Goal: Task Accomplishment & Management: Use online tool/utility

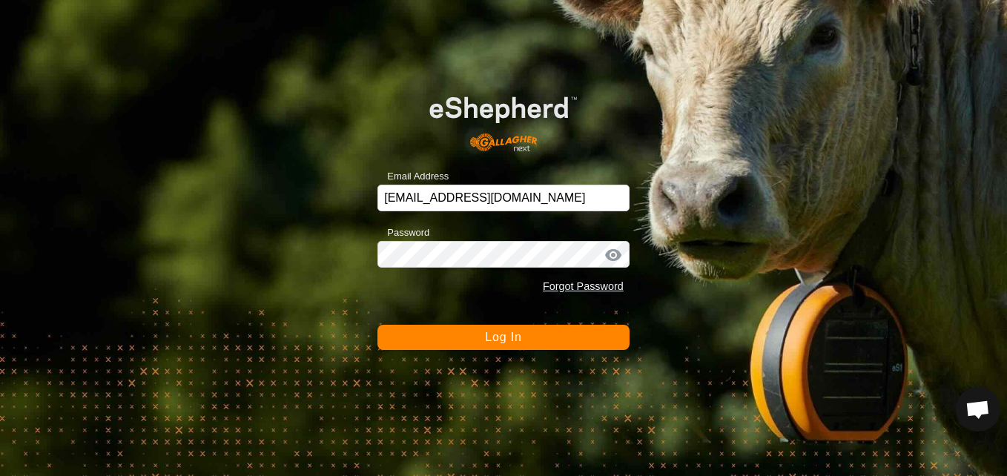
click at [614, 249] on div at bounding box center [613, 255] width 22 height 15
click at [567, 336] on button "Log In" at bounding box center [503, 337] width 252 height 25
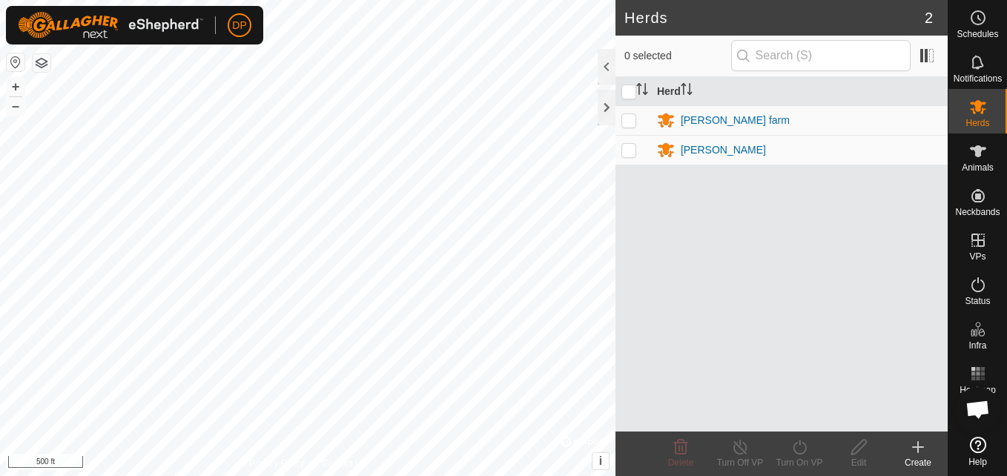
scroll to position [1541, 0]
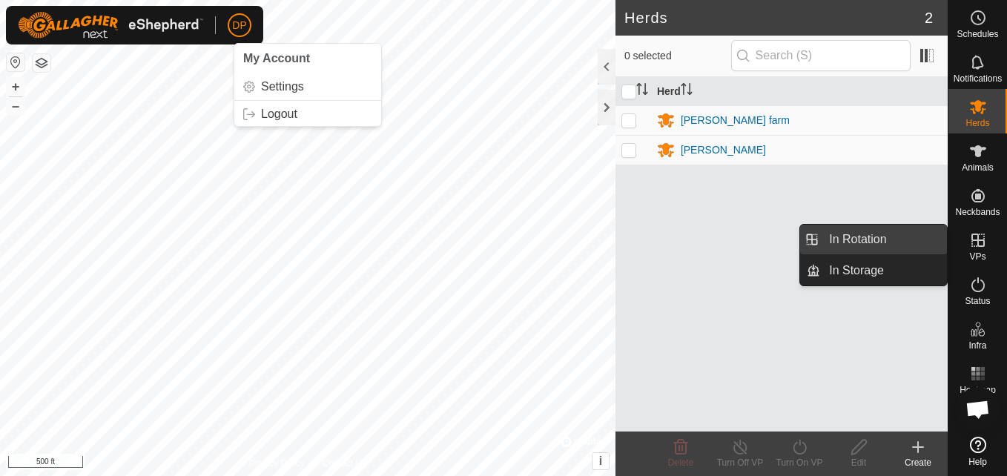
drag, startPoint x: 944, startPoint y: 235, endPoint x: 930, endPoint y: 236, distance: 14.8
click at [930, 236] on link "In Rotation" at bounding box center [883, 240] width 127 height 30
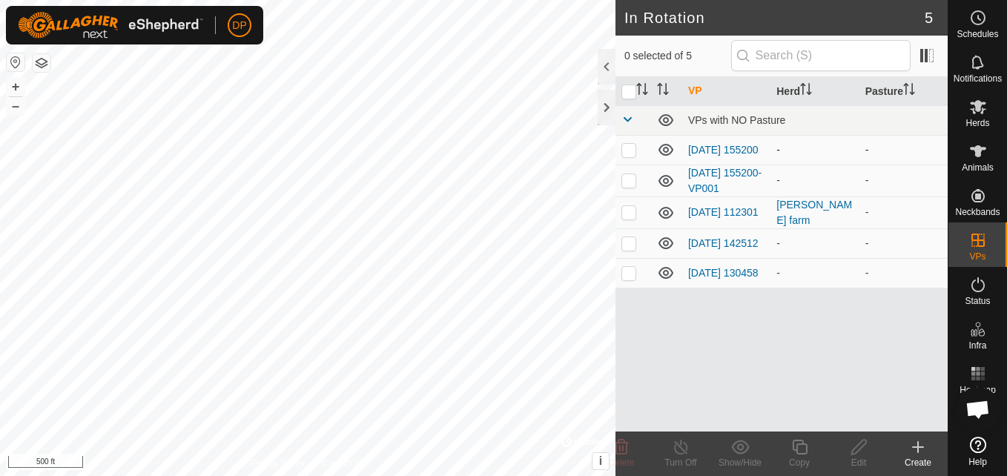
click at [662, 152] on icon at bounding box center [666, 150] width 18 height 18
click at [663, 185] on icon at bounding box center [666, 181] width 18 height 18
click at [667, 247] on icon at bounding box center [665, 243] width 15 height 12
click at [663, 282] on icon at bounding box center [666, 273] width 18 height 18
click at [966, 145] on es-animals-svg-icon at bounding box center [977, 151] width 27 height 24
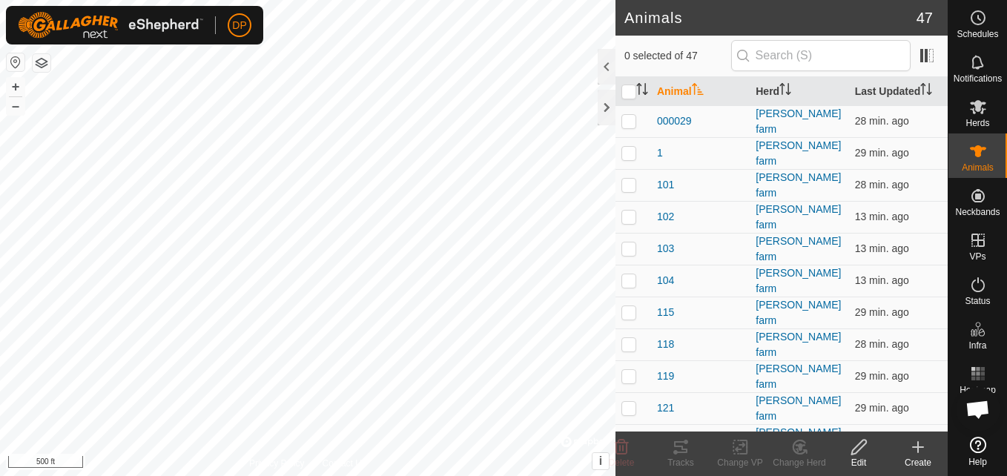
scroll to position [1541, 0]
checkbox input "true"
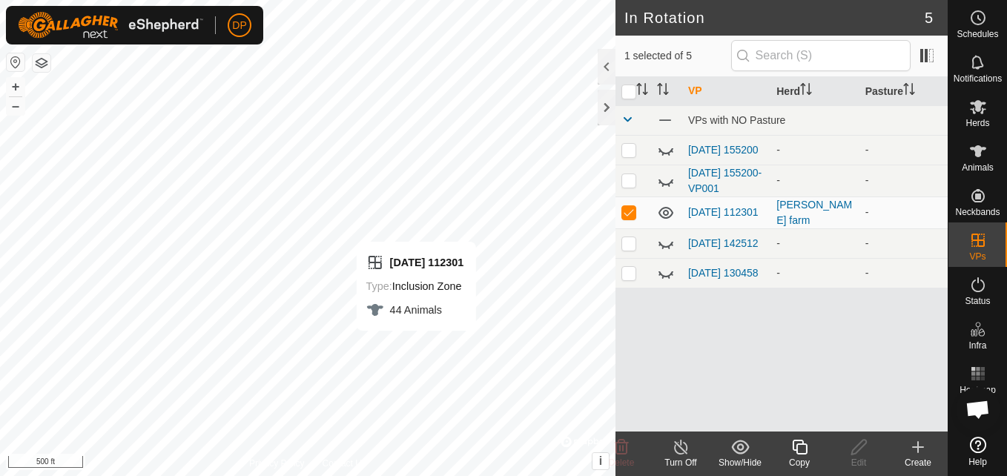
checkbox input "false"
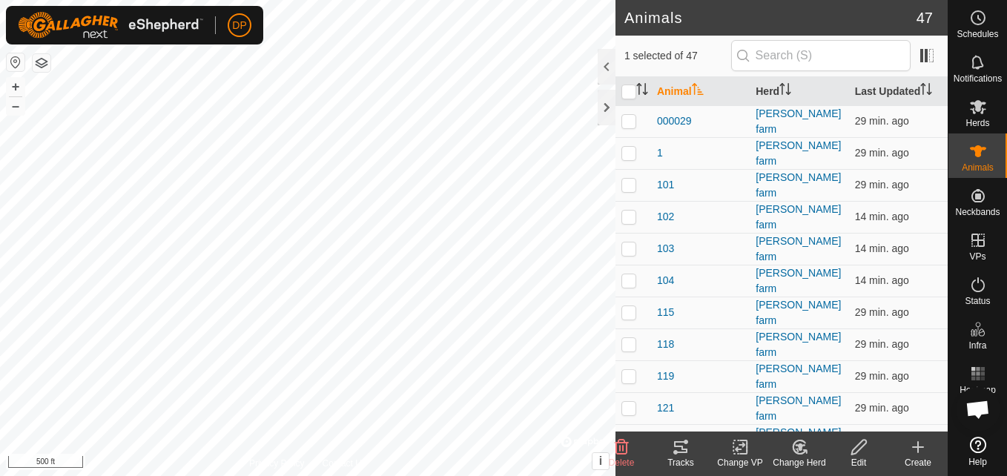
click at [677, 446] on icon at bounding box center [680, 447] width 13 height 12
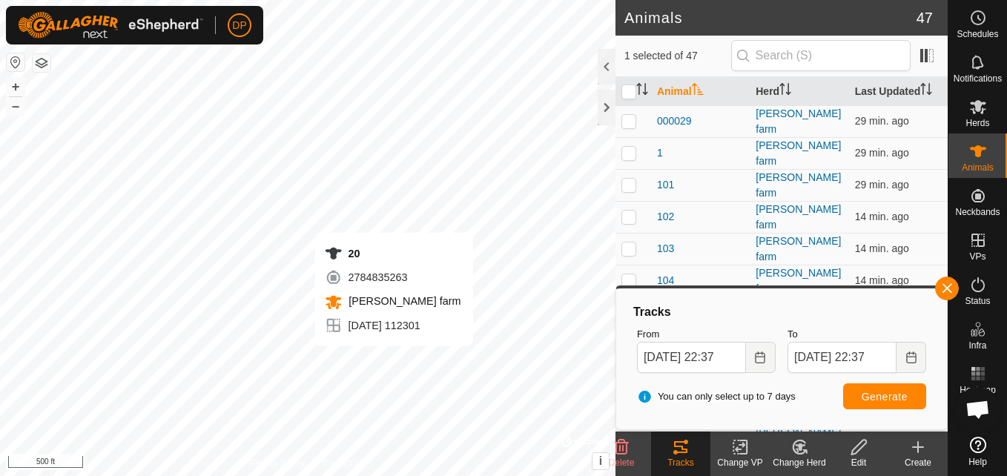
checkbox input "false"
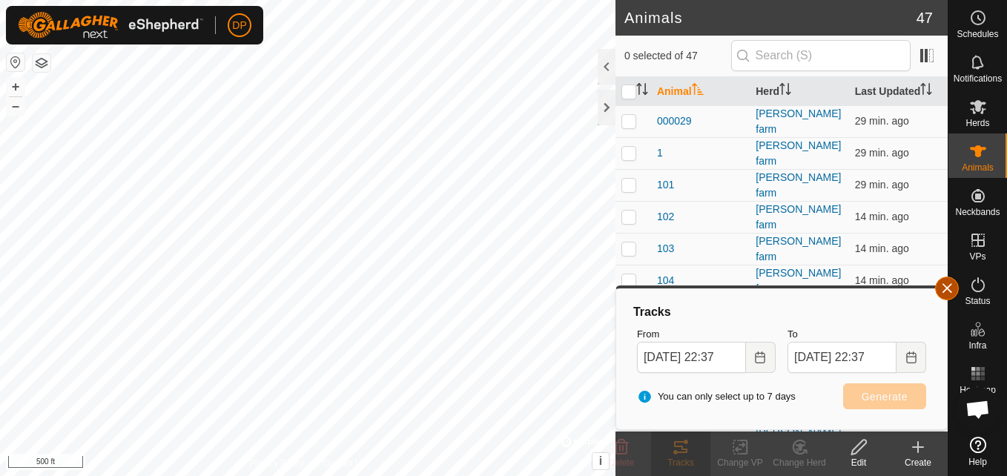
click at [948, 282] on button "button" at bounding box center [947, 288] width 24 height 24
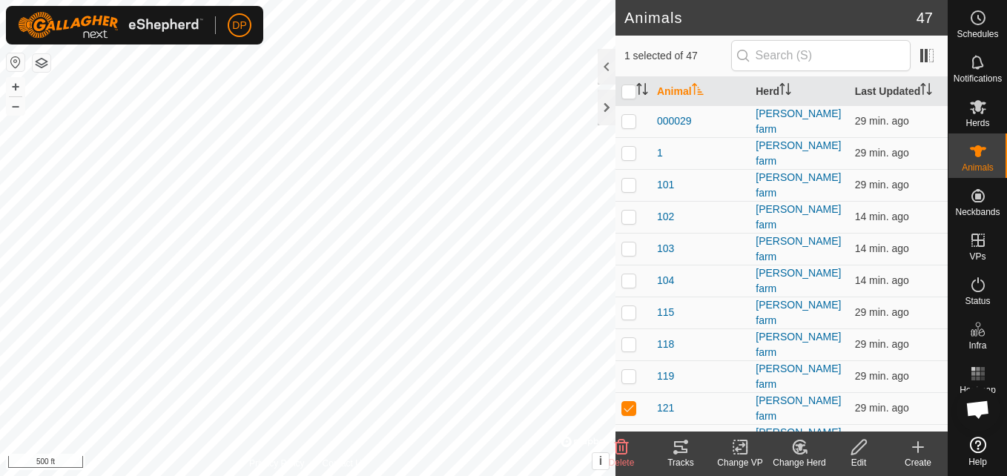
click at [673, 450] on icon at bounding box center [681, 447] width 18 height 18
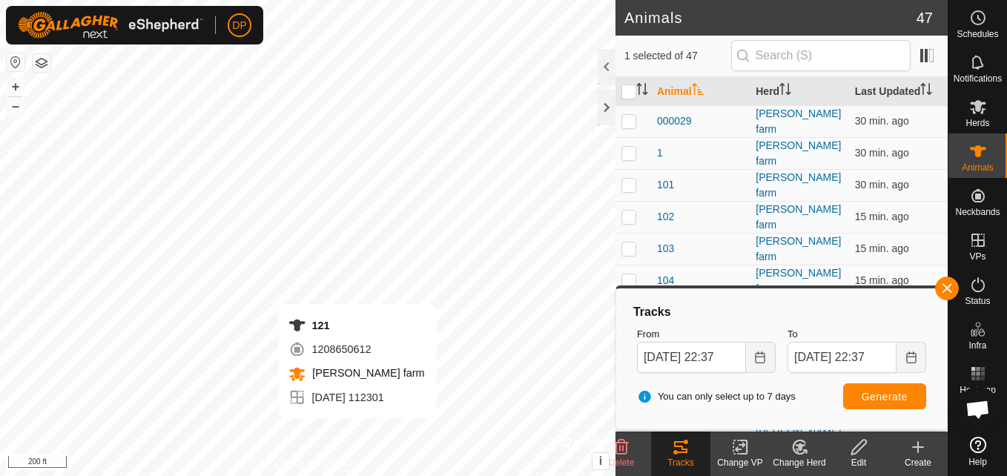
checkbox input "false"
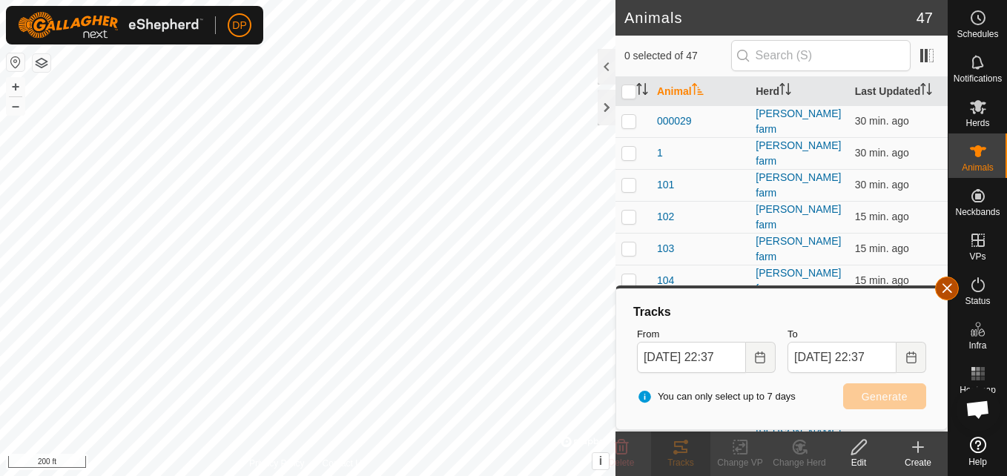
click at [949, 285] on button "button" at bounding box center [947, 288] width 24 height 24
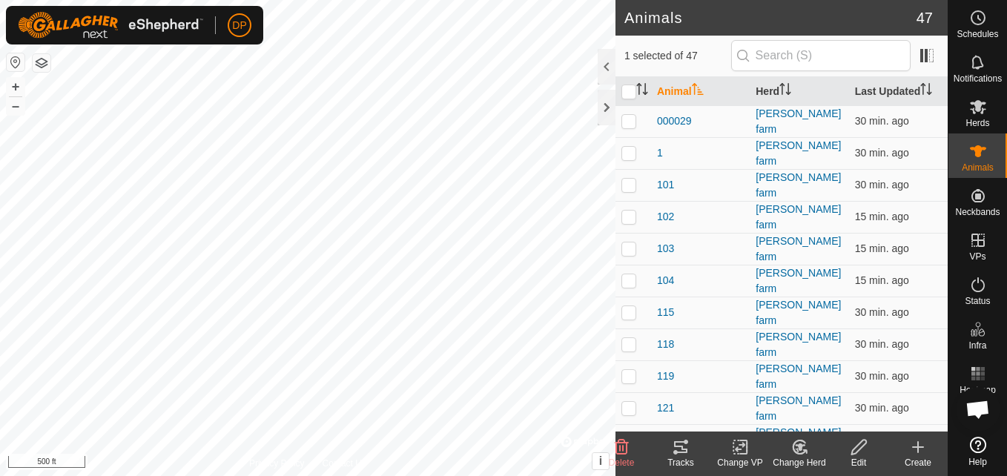
click at [678, 451] on icon at bounding box center [680, 447] width 13 height 12
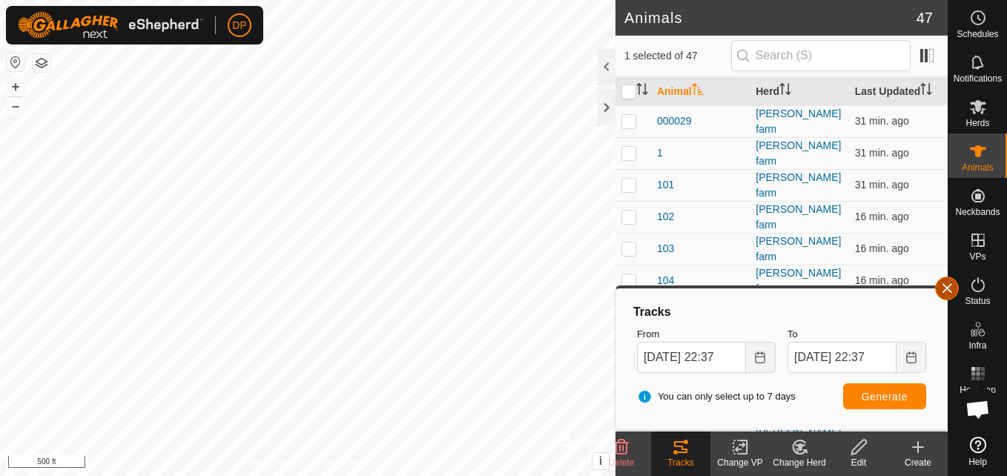
click at [950, 284] on button "button" at bounding box center [947, 288] width 24 height 24
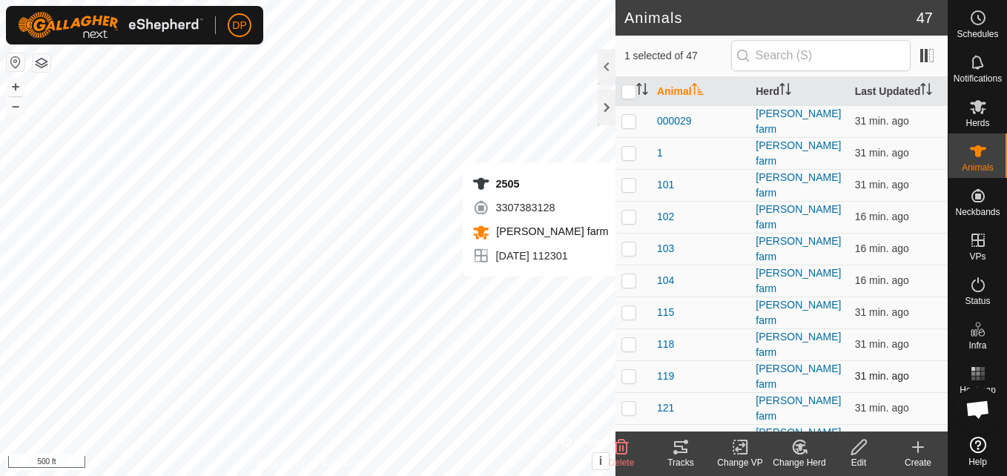
checkbox input "false"
